Goal: Navigation & Orientation: Find specific page/section

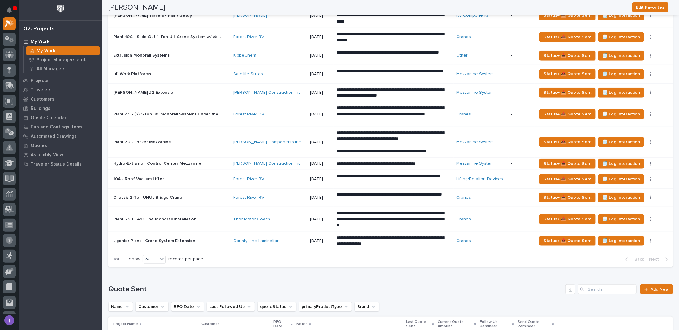
scroll to position [340, 0]
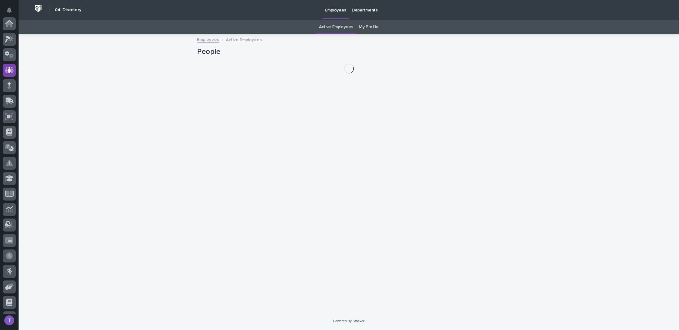
scroll to position [46, 0]
